Goal: Find specific page/section: Find specific page/section

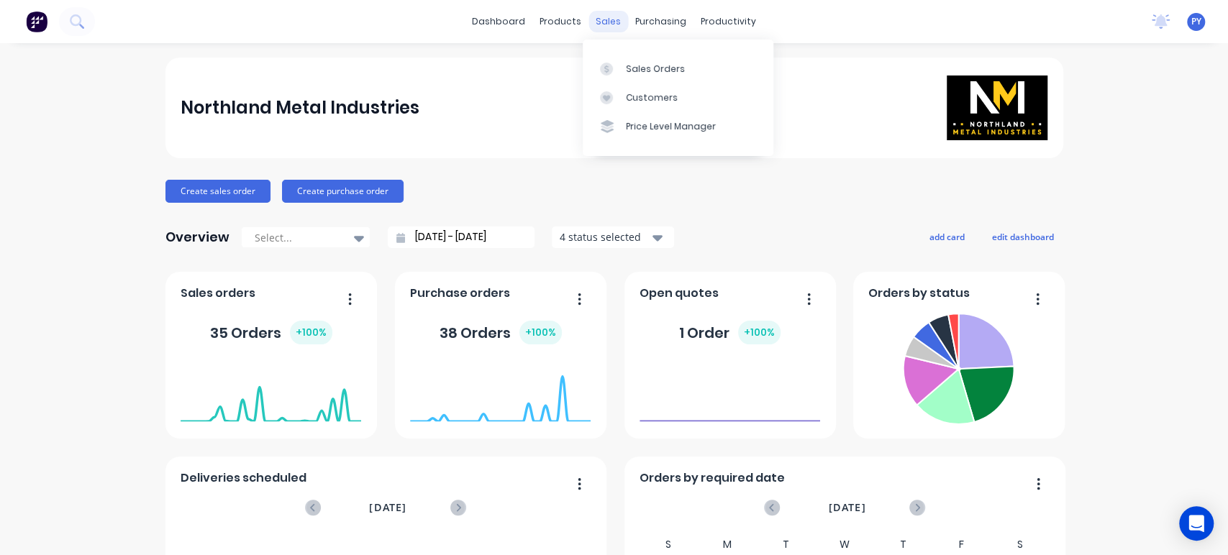
click at [600, 19] on div "sales" at bounding box center [608, 22] width 40 height 22
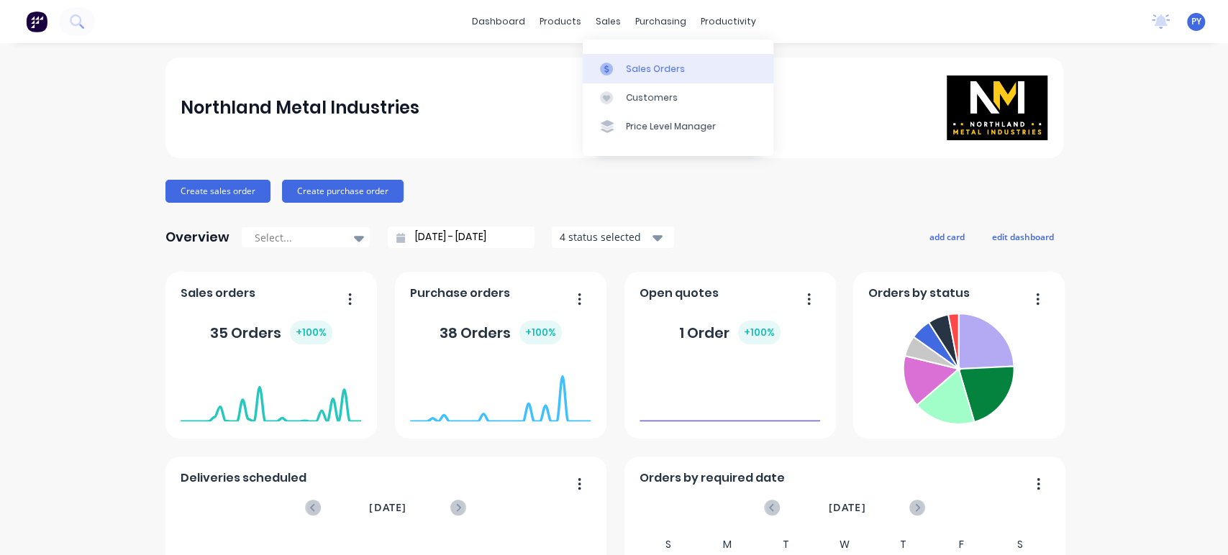
click at [641, 70] on div "Sales Orders" at bounding box center [655, 69] width 59 height 13
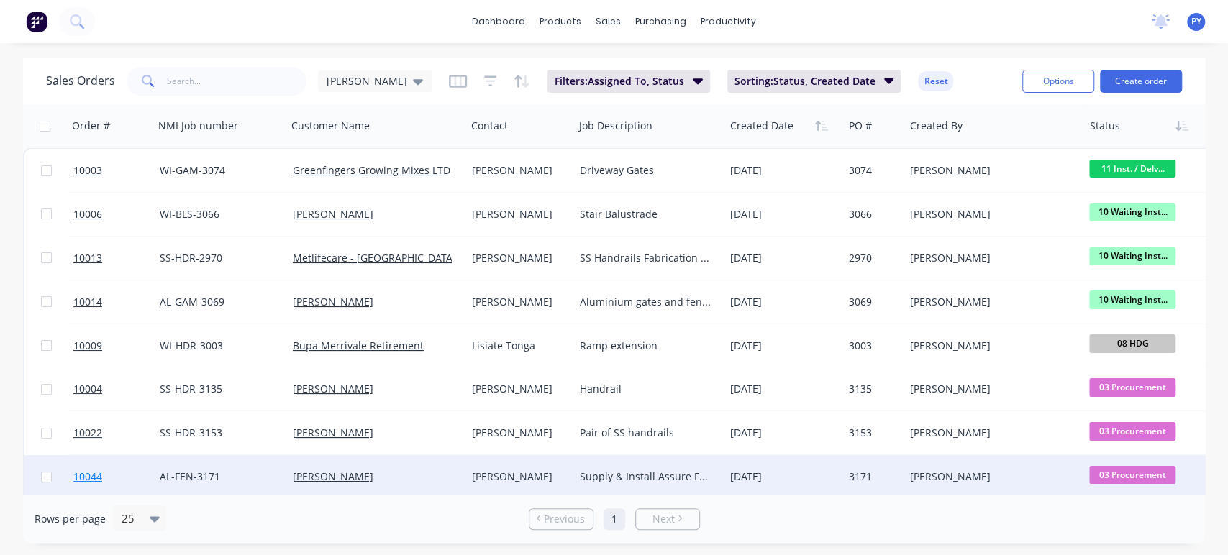
click at [95, 478] on span "10044" at bounding box center [87, 477] width 29 height 14
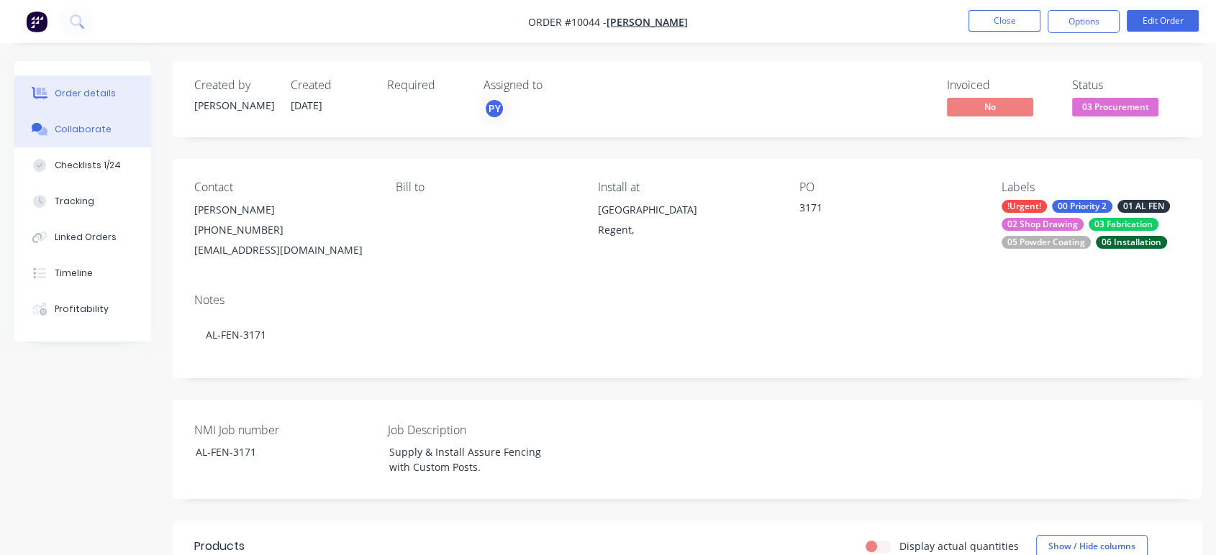
click at [82, 131] on div "Collaborate" at bounding box center [83, 129] width 57 height 13
